Goal: Check status: Check status

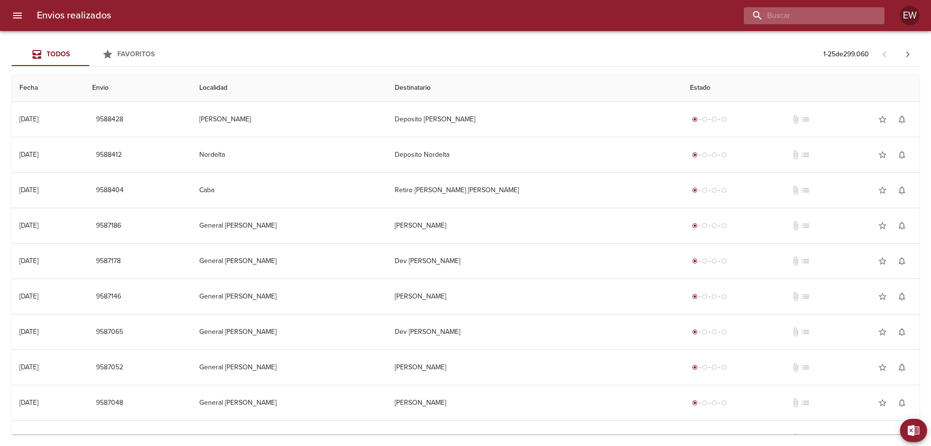
paste input "[PERSON_NAME]"
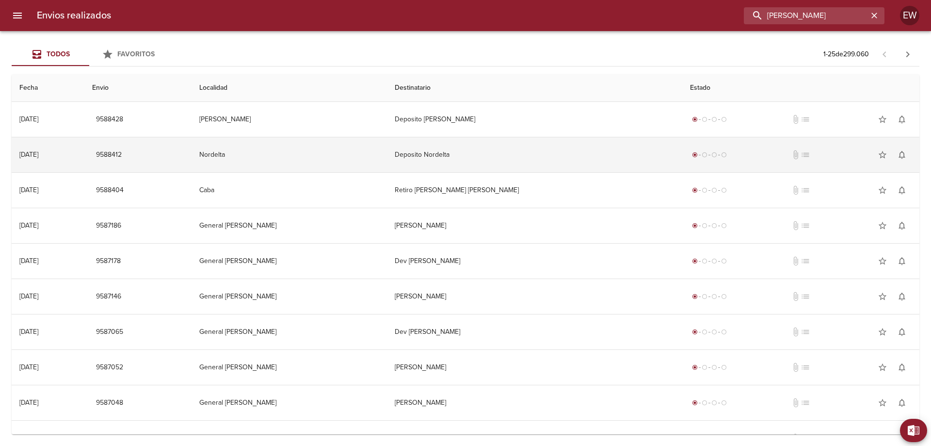
type input "[PERSON_NAME]"
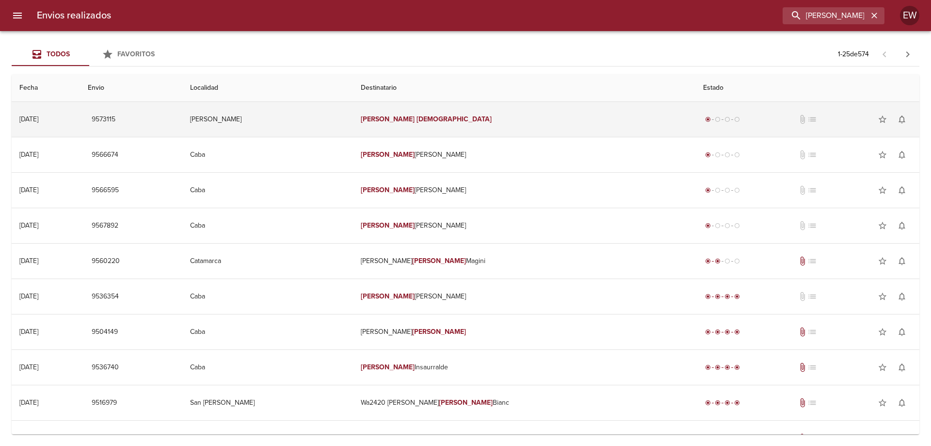
click at [446, 118] on em "[DEMOGRAPHIC_DATA]" at bounding box center [454, 119] width 75 height 8
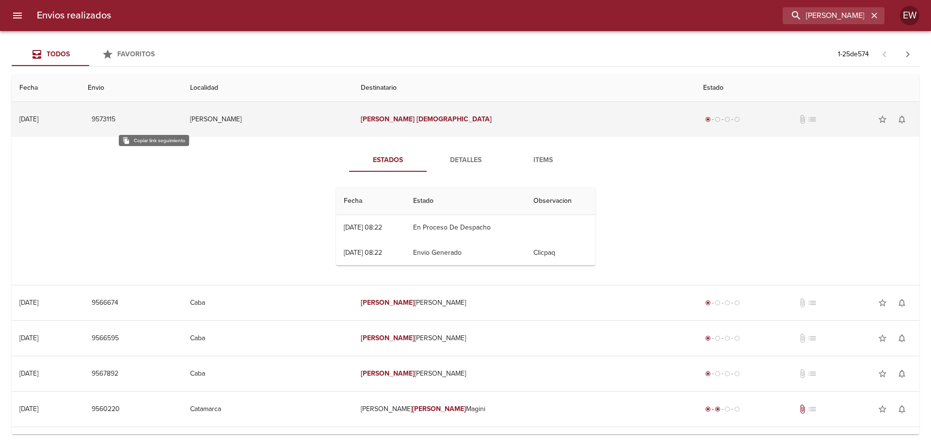
click at [115, 115] on span "9573115" at bounding box center [104, 119] width 24 height 12
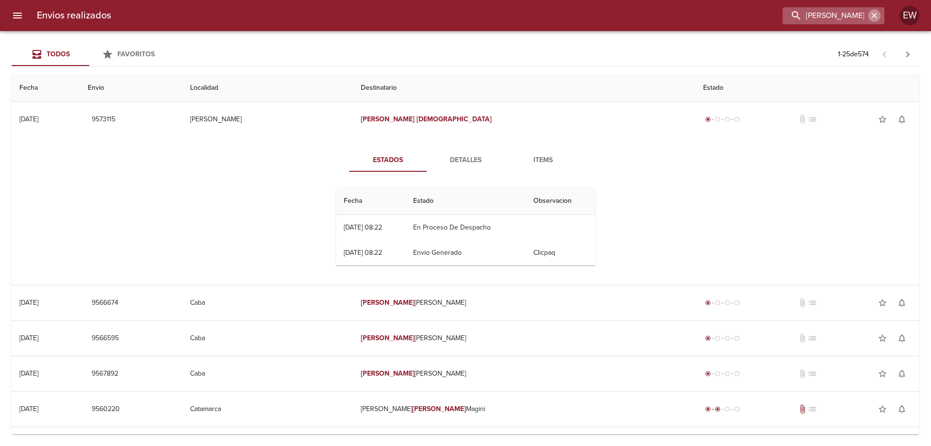
click at [876, 14] on icon "button" at bounding box center [874, 16] width 6 height 6
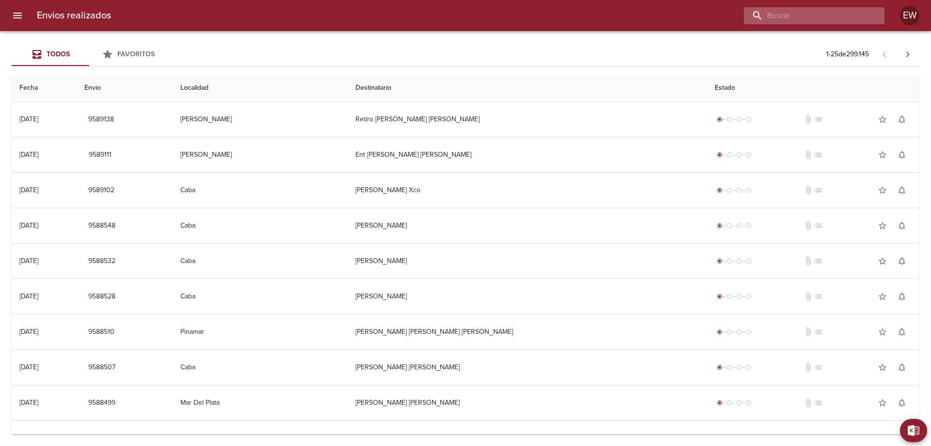
paste input "[PERSON_NAME]"
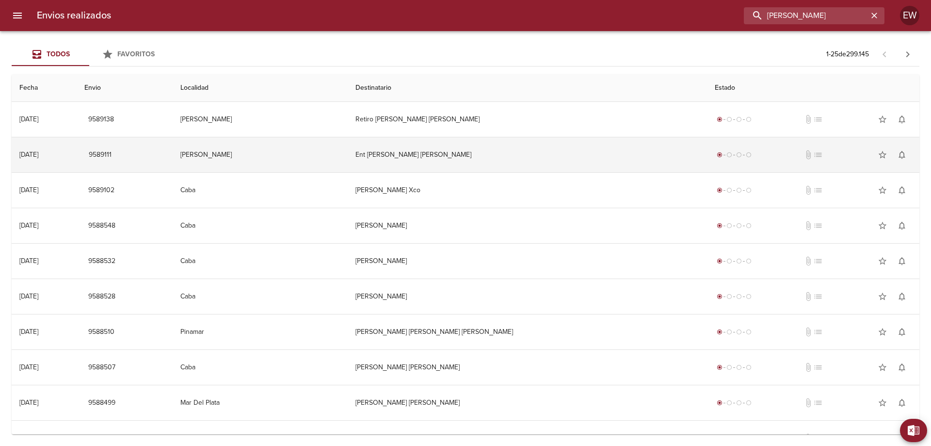
type input "[PERSON_NAME]"
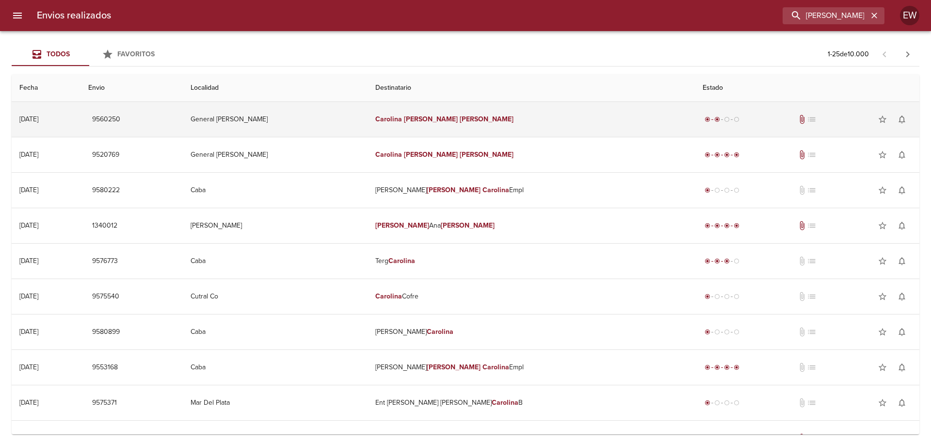
click at [437, 122] on em "[PERSON_NAME]" at bounding box center [431, 119] width 54 height 8
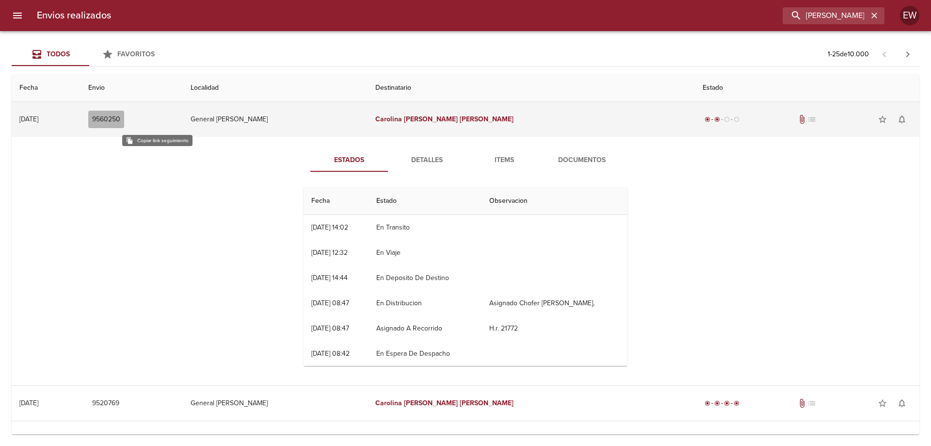
click at [120, 121] on span "9560250" at bounding box center [106, 119] width 28 height 12
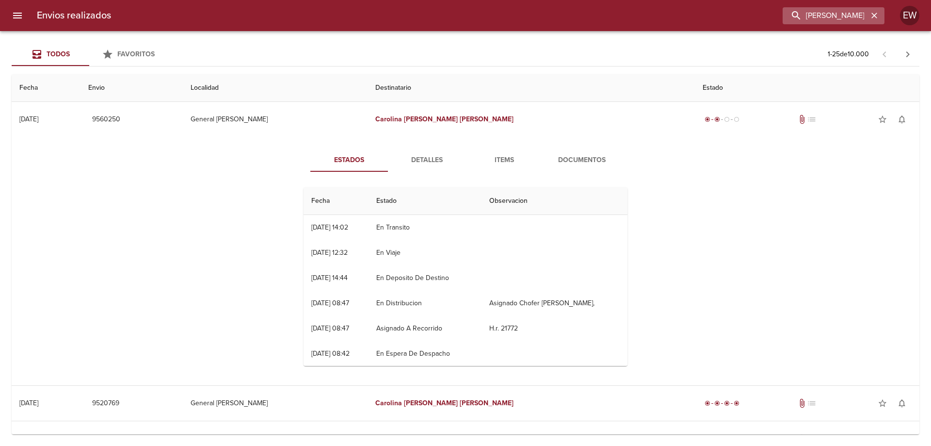
click at [879, 19] on icon "button" at bounding box center [875, 16] width 10 height 10
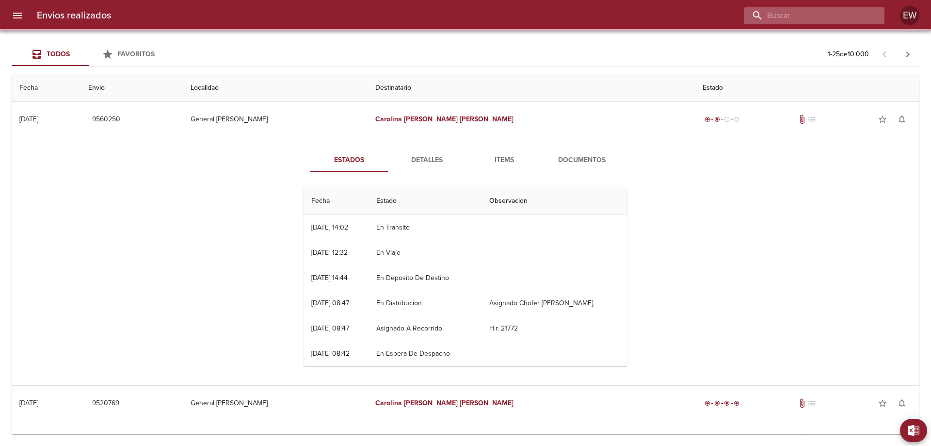
paste input "[PERSON_NAME]"
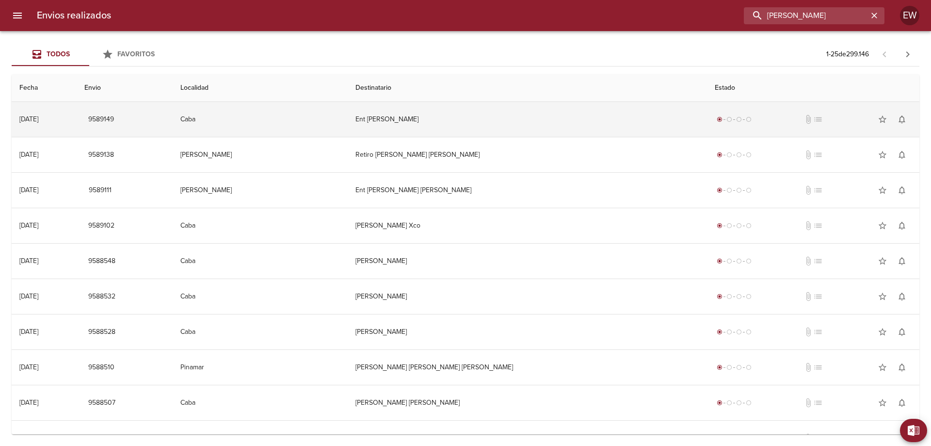
type input "[PERSON_NAME]"
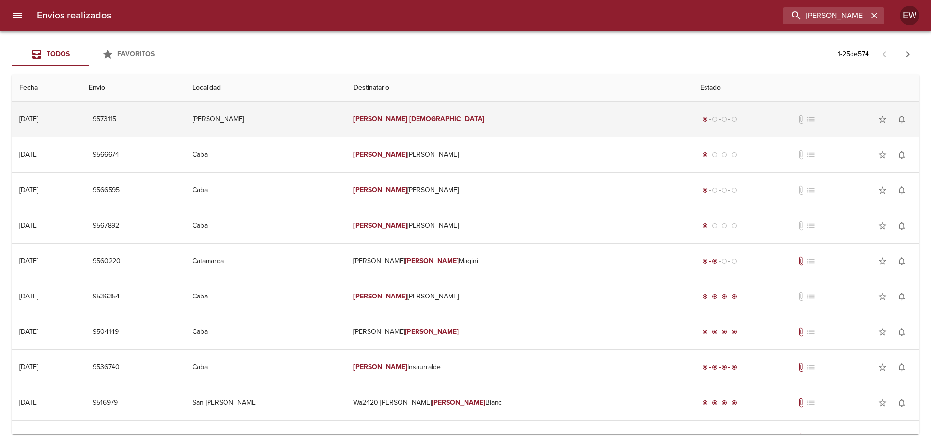
click at [470, 120] on td "[PERSON_NAME]" at bounding box center [519, 119] width 347 height 35
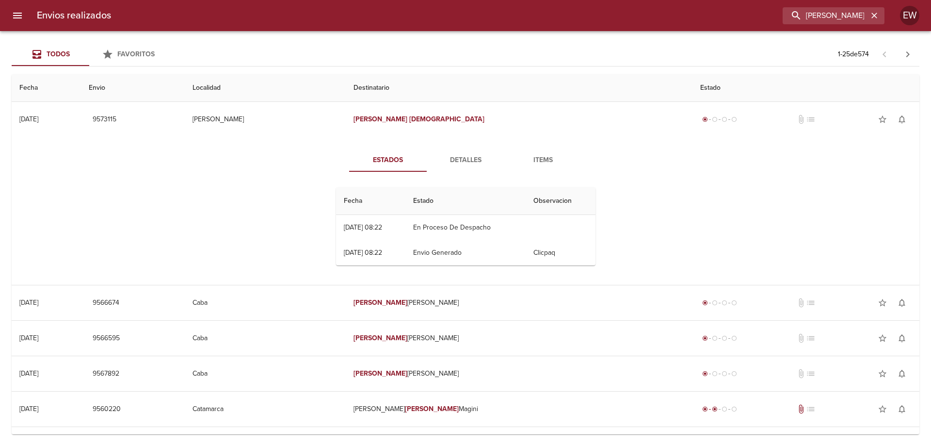
click at [463, 161] on span "Detalles" at bounding box center [466, 160] width 66 height 12
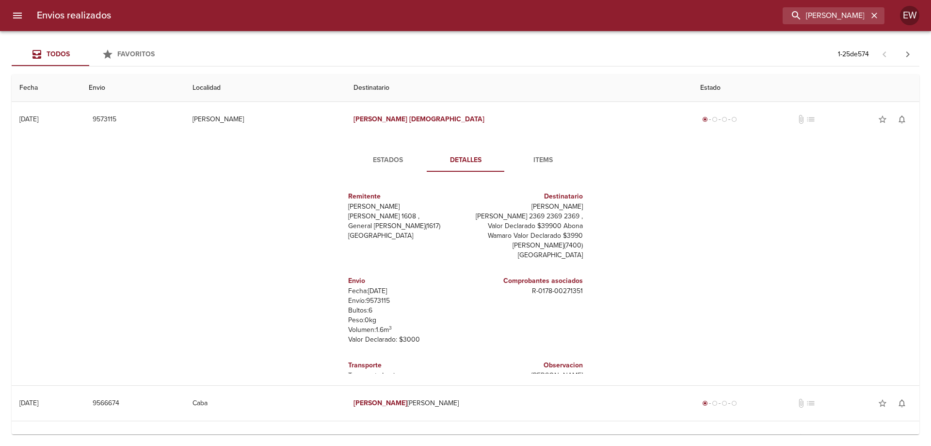
click at [394, 159] on span "Estados" at bounding box center [388, 160] width 66 height 12
